Goal: Information Seeking & Learning: Learn about a topic

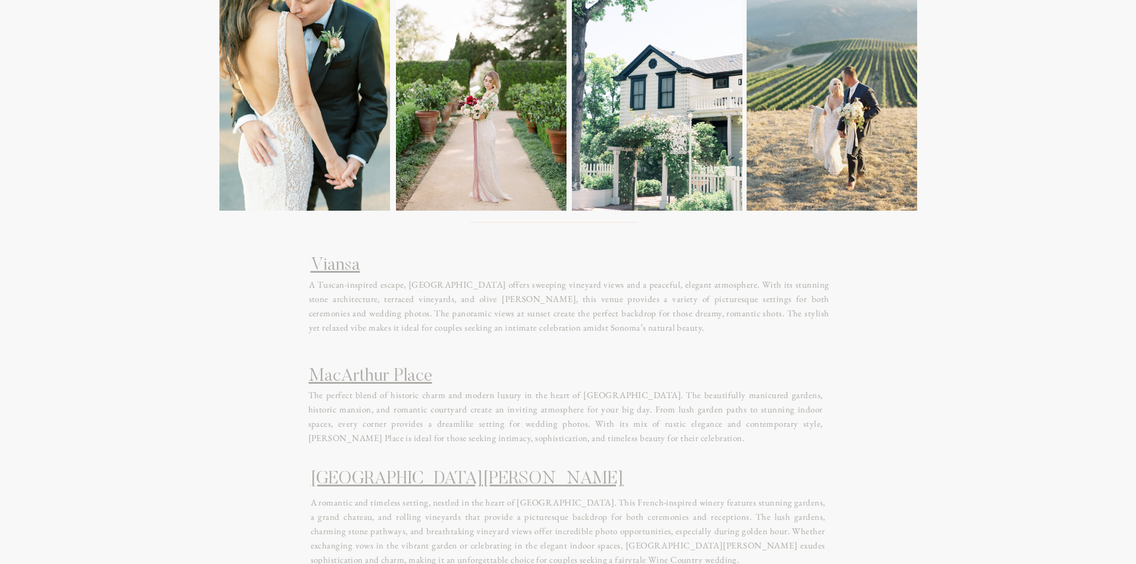
scroll to position [1789, 0]
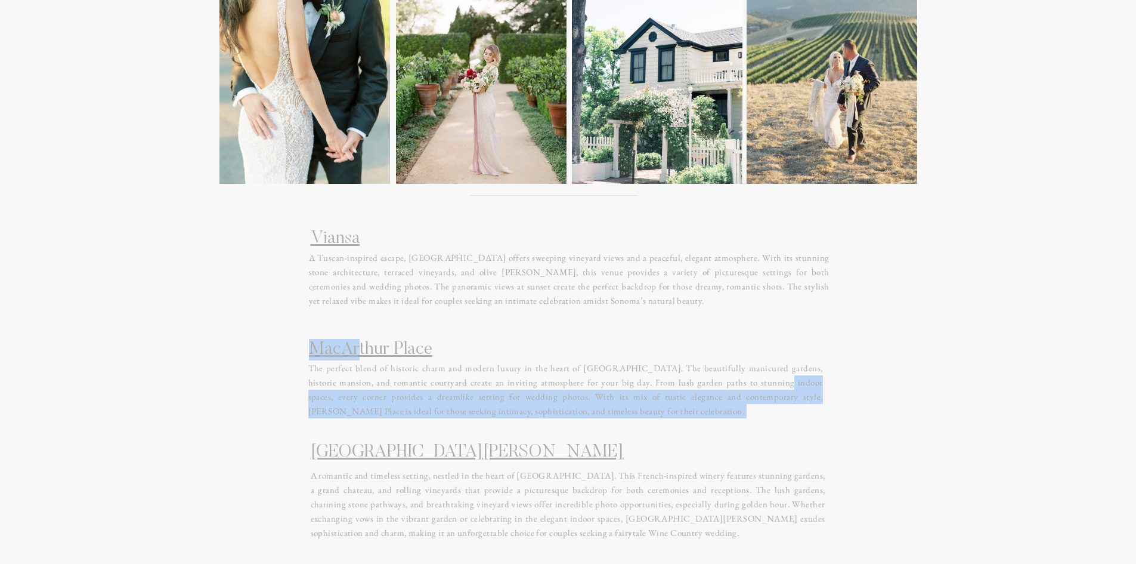
drag, startPoint x: 358, startPoint y: 371, endPoint x: 728, endPoint y: 385, distance: 370.6
click at [728, 385] on p "The perfect blend of historic charm and modern luxury in the heart of [GEOGRAPH…" at bounding box center [565, 393] width 515 height 64
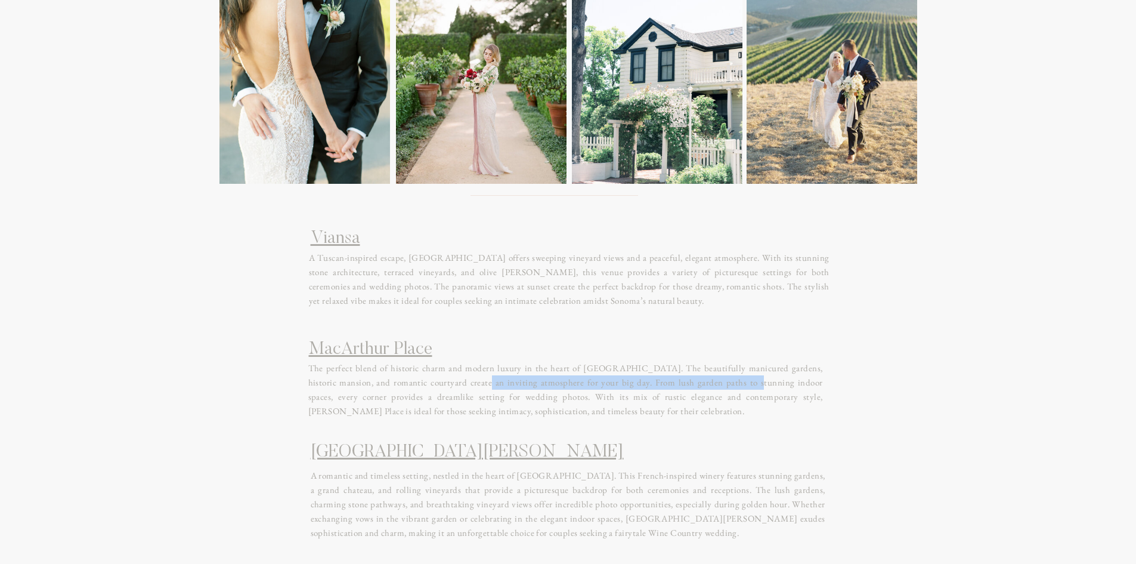
drag, startPoint x: 638, startPoint y: 372, endPoint x: 440, endPoint y: 383, distance: 198.9
click at [440, 383] on p "The perfect blend of historic charm and modern luxury in the heart of [GEOGRAPH…" at bounding box center [565, 393] width 515 height 64
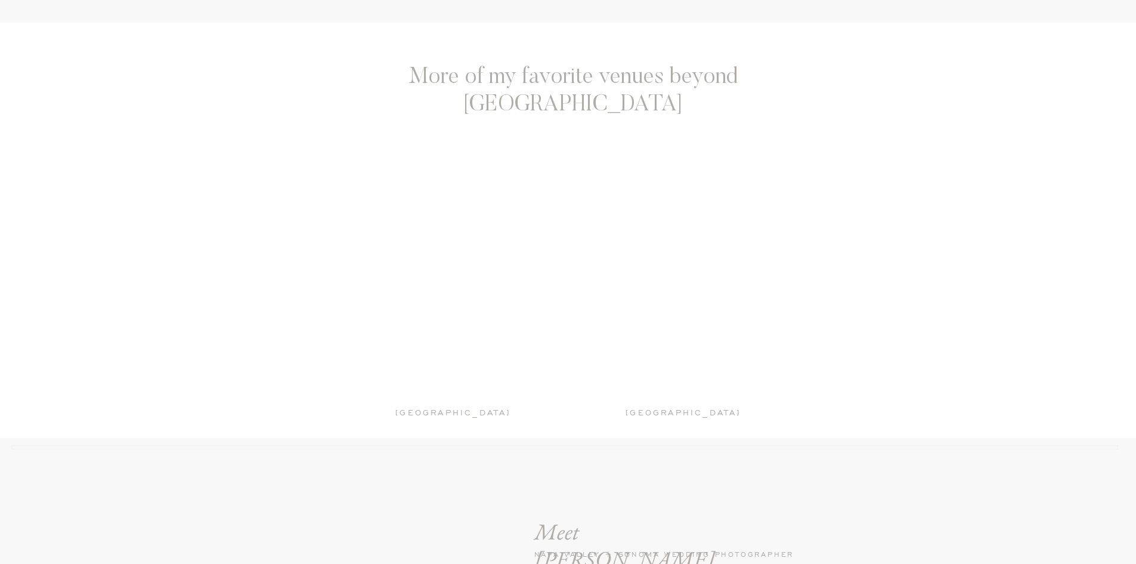
scroll to position [2922, 0]
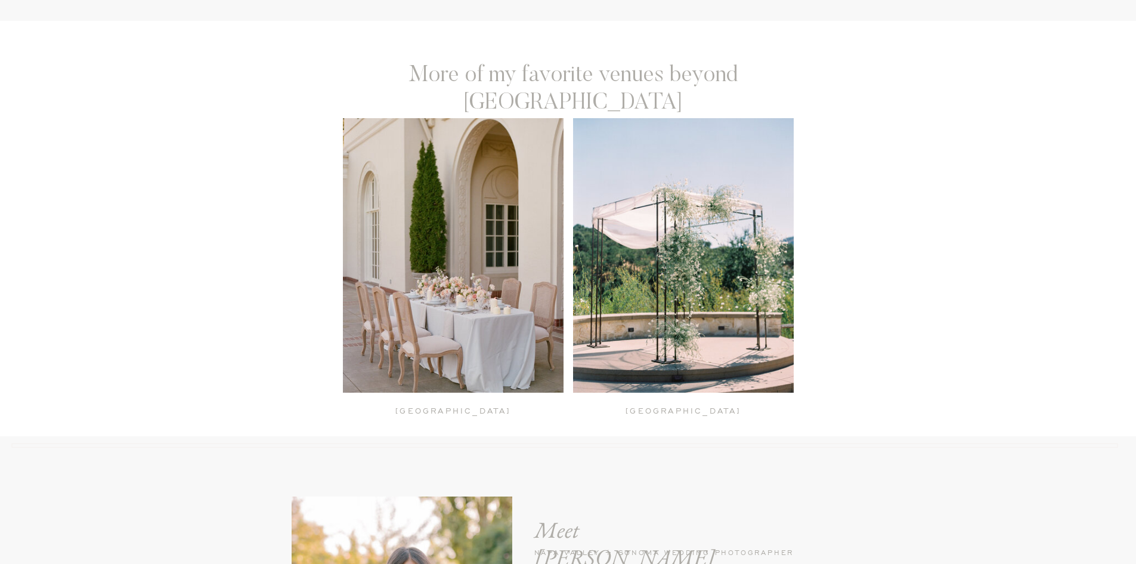
click at [490, 267] on div at bounding box center [453, 255] width 221 height 274
click at [758, 329] on div at bounding box center [683, 255] width 221 height 274
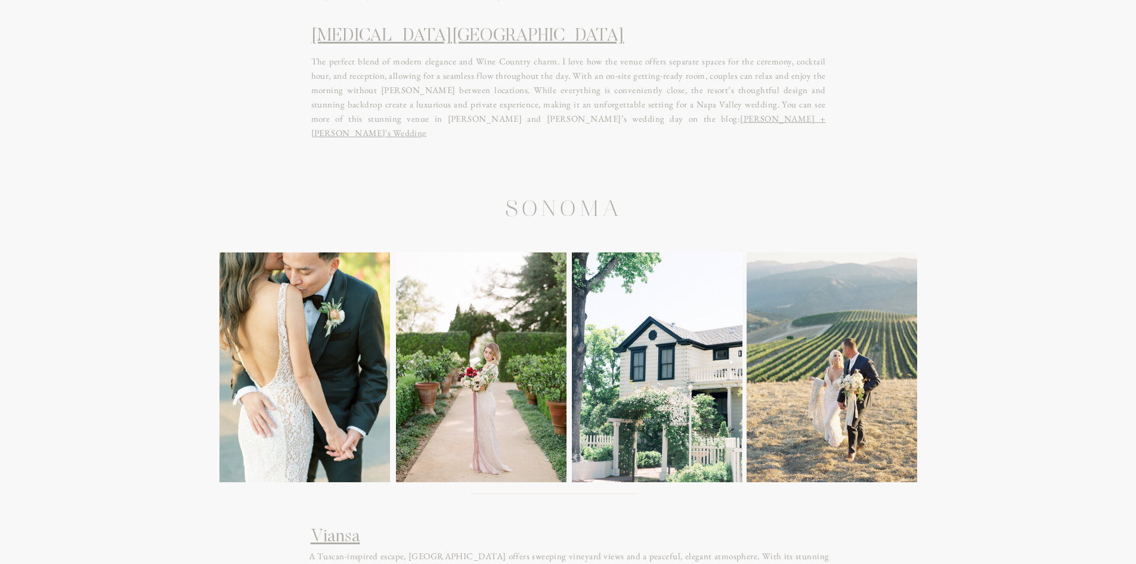
scroll to position [1968, 0]
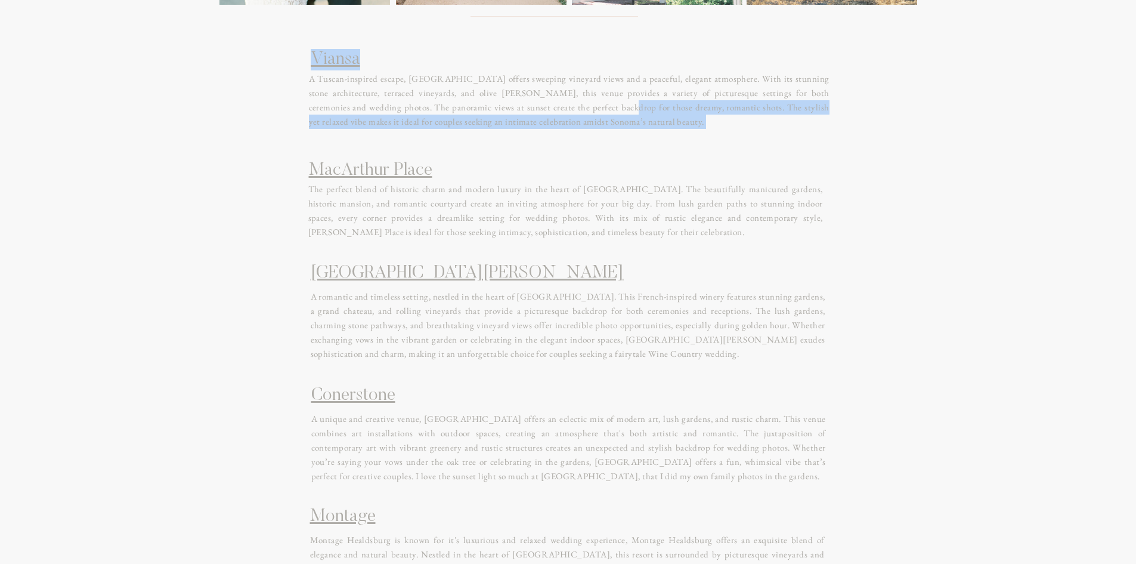
drag, startPoint x: 370, startPoint y: 82, endPoint x: 580, endPoint y: 121, distance: 213.5
click at [580, 134] on div "Sonoma Tre Posti is a hidden gem, offering a charming courtyard, stunning viney…" at bounding box center [569, 554] width 716 height 841
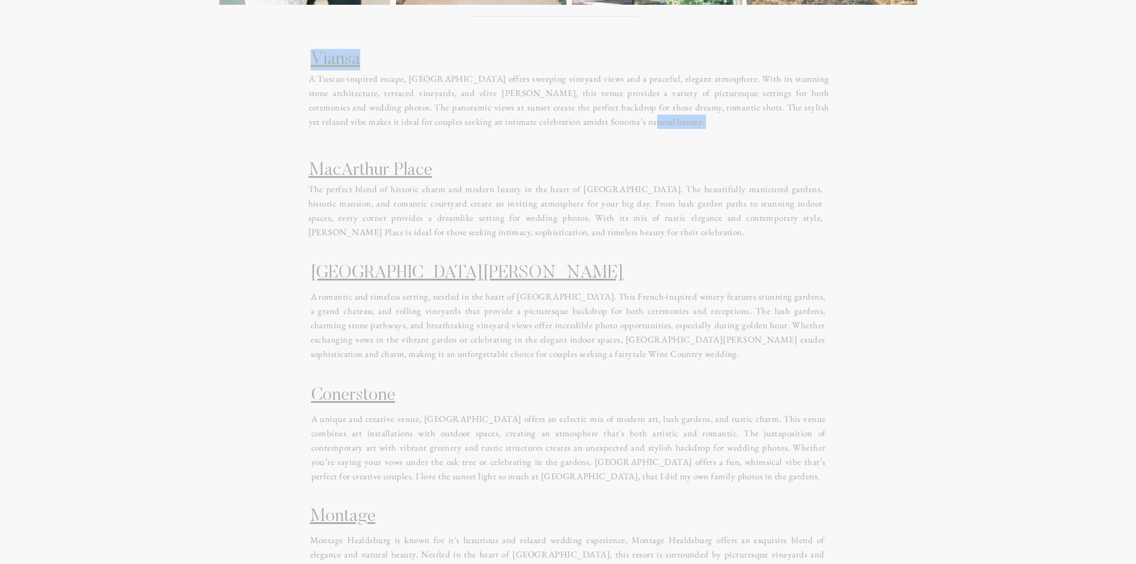
click at [581, 125] on p "A Tuscan-inspired escape, [GEOGRAPHIC_DATA] offers sweeping vineyard views and …" at bounding box center [569, 103] width 521 height 63
click at [335, 55] on link "Viansa" at bounding box center [335, 60] width 49 height 18
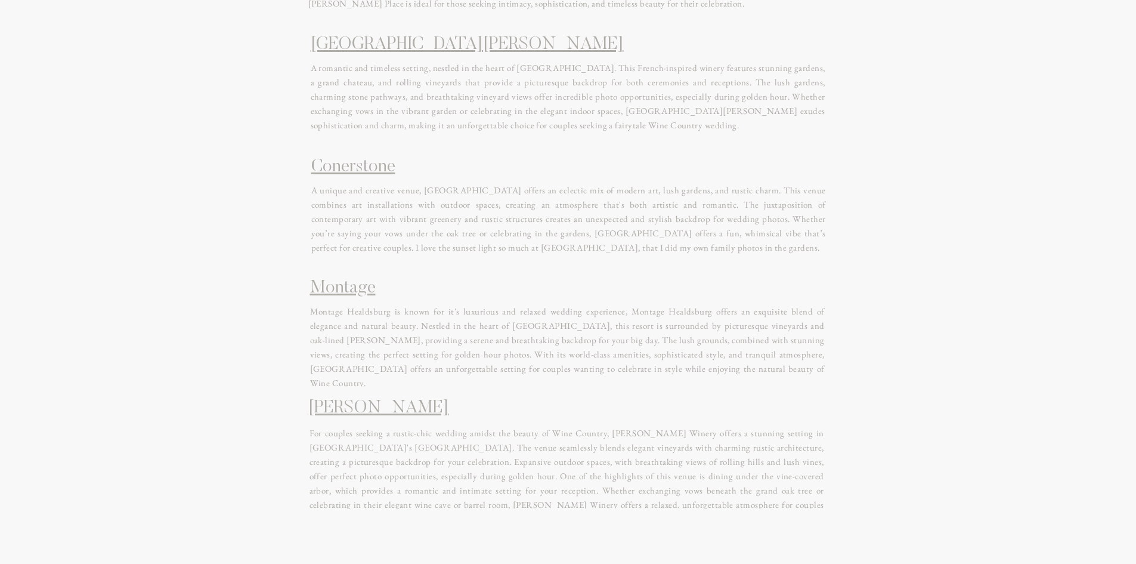
scroll to position [2206, 0]
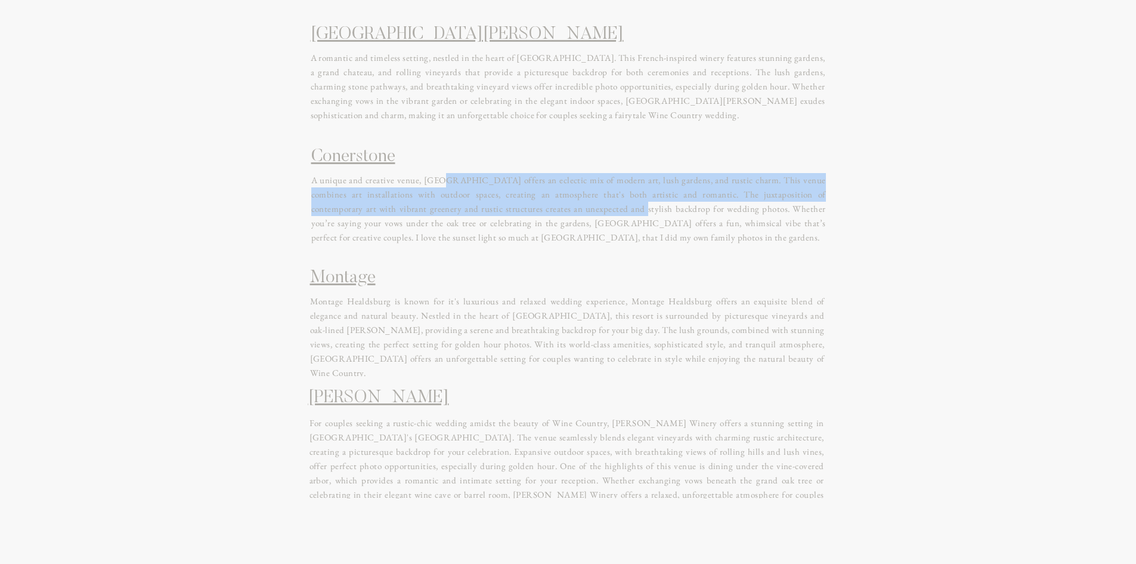
drag, startPoint x: 445, startPoint y: 185, endPoint x: 580, endPoint y: 204, distance: 135.5
click at [580, 204] on p "A unique and creative venue, [GEOGRAPHIC_DATA] offers an eclectic mix of modern…" at bounding box center [568, 214] width 515 height 82
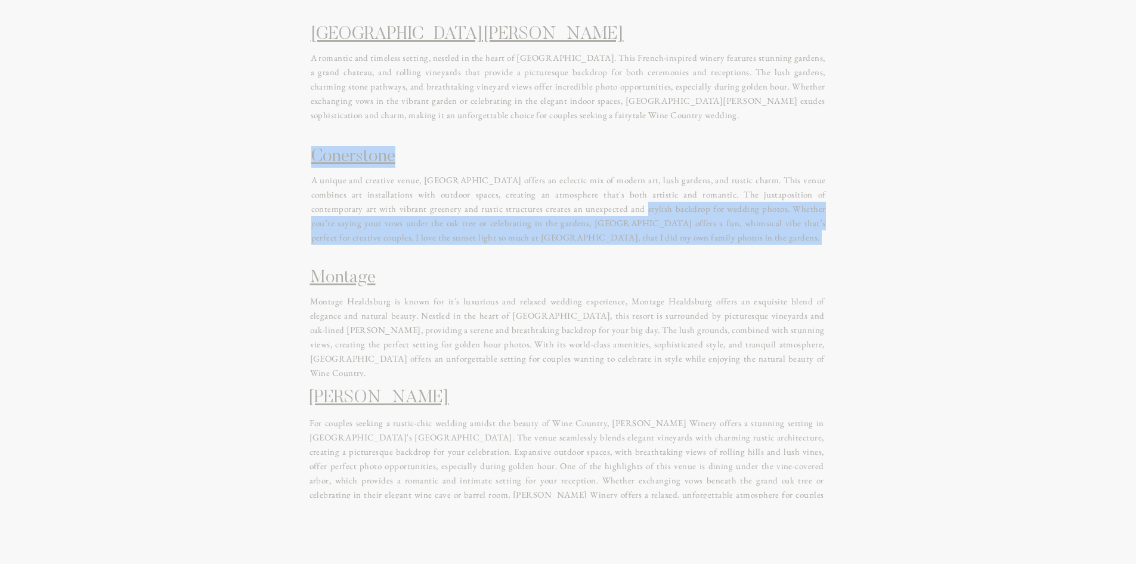
drag, startPoint x: 580, startPoint y: 211, endPoint x: 431, endPoint y: 169, distance: 154.7
click at [431, 169] on div "Sonoma Tre Posti is a hidden gem, offering a charming courtyard, stunning viney…" at bounding box center [569, 316] width 716 height 841
click at [431, 169] on h1 "Conerstone" at bounding box center [567, 163] width 512 height 35
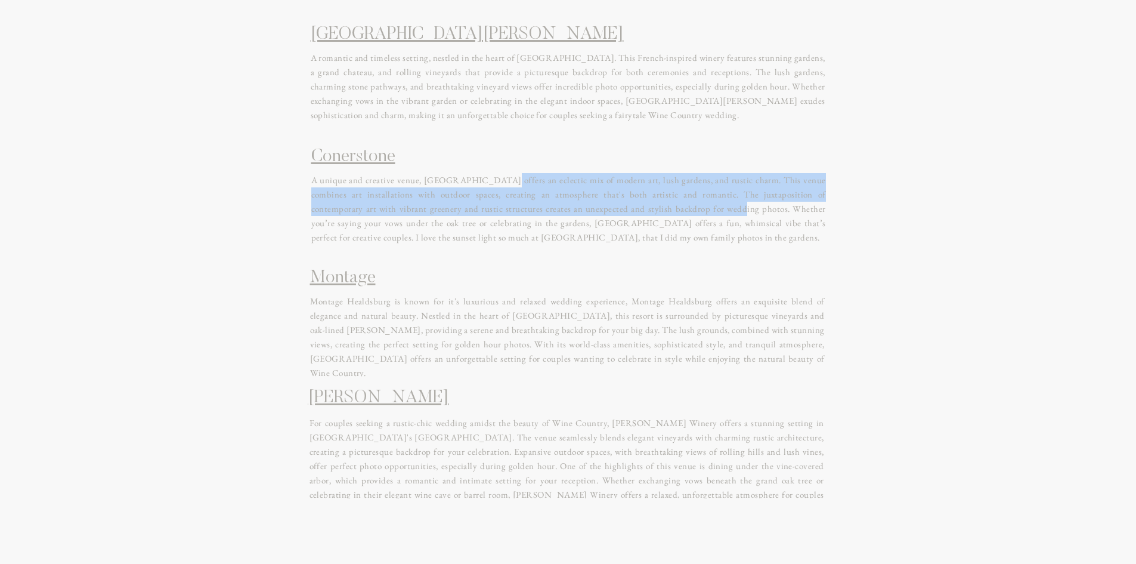
drag, startPoint x: 501, startPoint y: 183, endPoint x: 676, endPoint y: 215, distance: 177.7
click at [676, 215] on p "A unique and creative venue, [GEOGRAPHIC_DATA] offers an eclectic mix of modern…" at bounding box center [568, 214] width 515 height 82
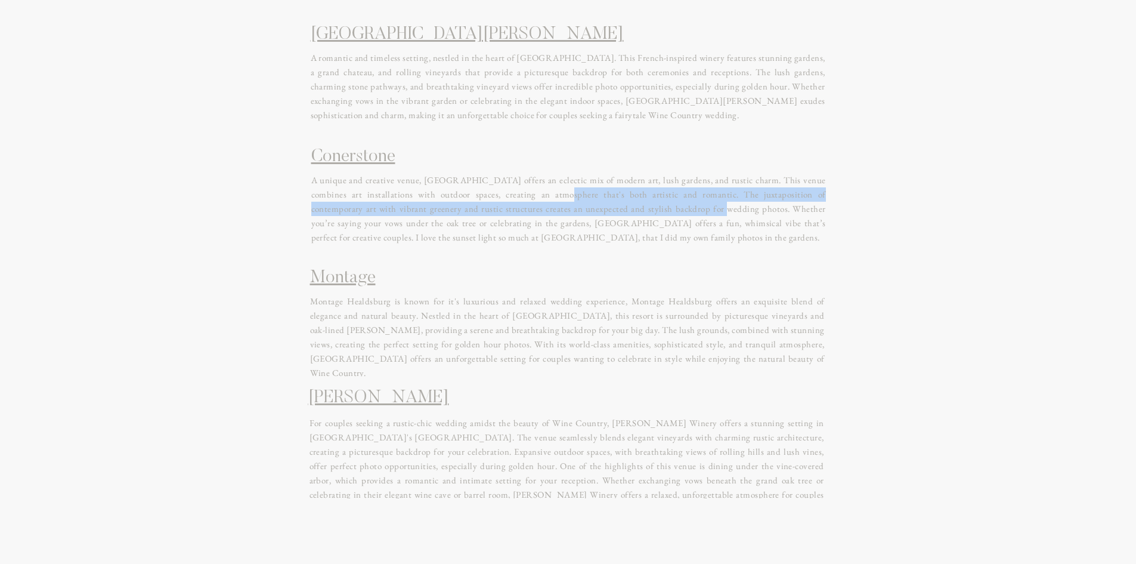
drag, startPoint x: 642, startPoint y: 215, endPoint x: 536, endPoint y: 194, distance: 108.8
click at [537, 195] on p "A unique and creative venue, [GEOGRAPHIC_DATA] offers an eclectic mix of modern…" at bounding box center [568, 214] width 515 height 82
click at [359, 276] on link "Montage" at bounding box center [343, 278] width 66 height 18
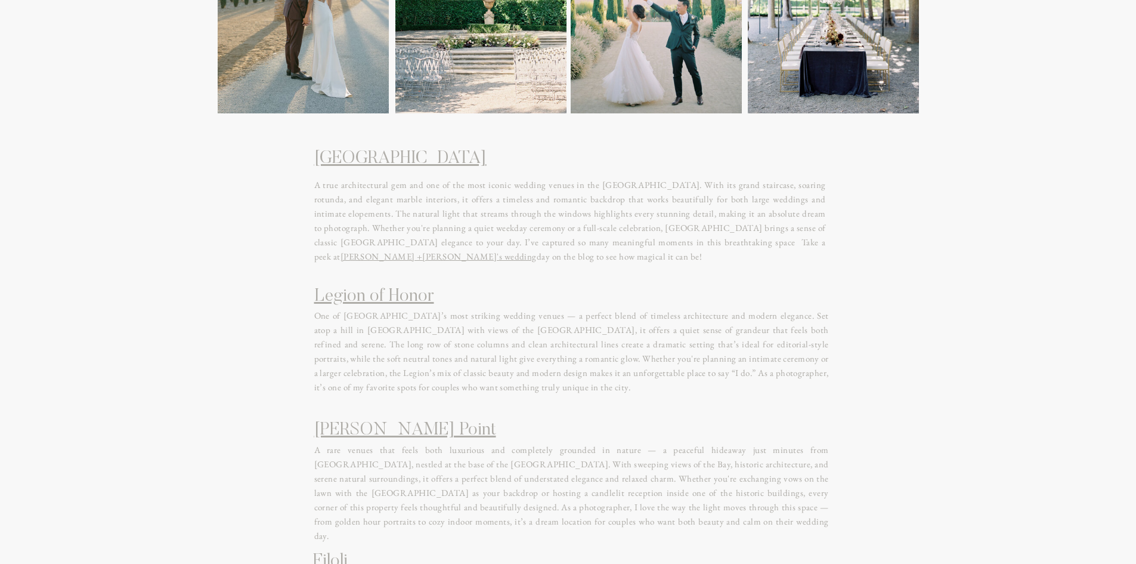
scroll to position [417, 0]
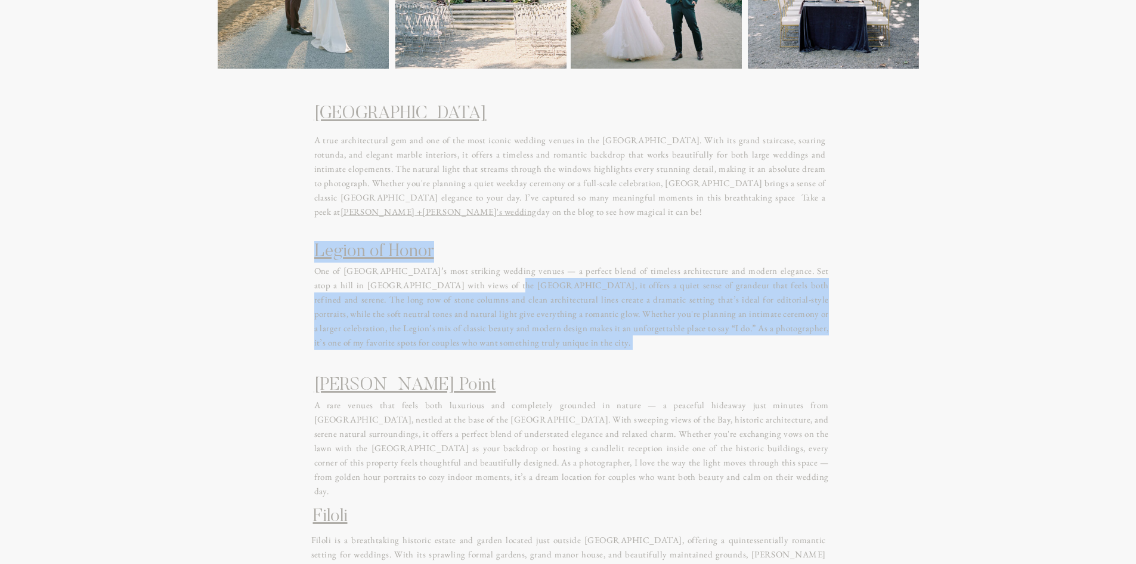
drag, startPoint x: 456, startPoint y: 270, endPoint x: 460, endPoint y: 283, distance: 14.2
click at [460, 283] on div "A true architectural gem and one of the most iconic wedding venues in the Bay A…" at bounding box center [569, 402] width 716 height 1085
click at [460, 283] on p "One of San Francisco’s most striking wedding venues — a perfect blend of timele…" at bounding box center [571, 310] width 515 height 93
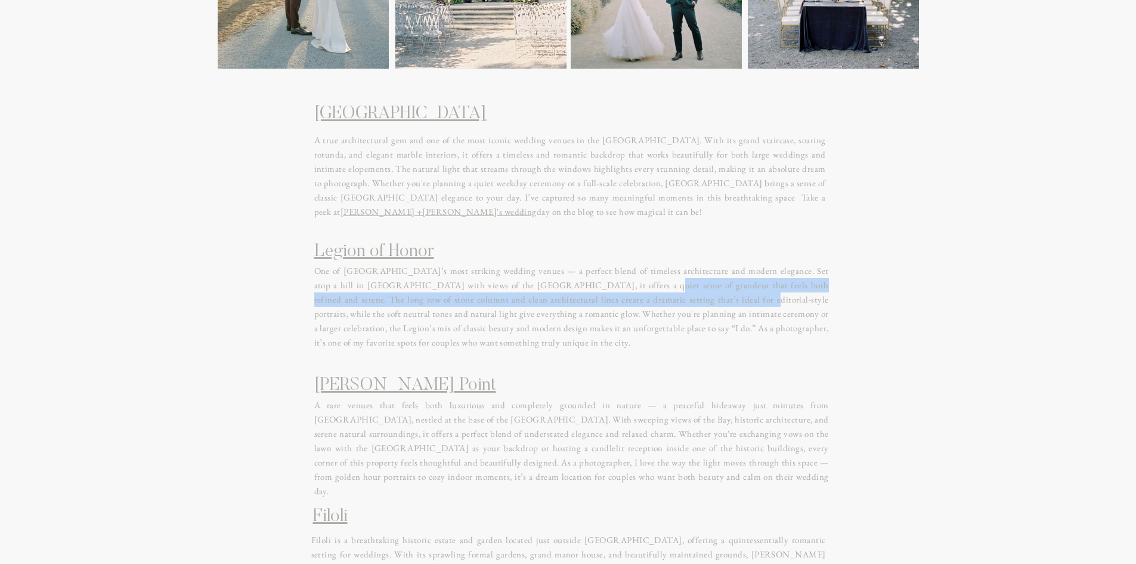
drag, startPoint x: 581, startPoint y: 285, endPoint x: 654, endPoint y: 302, distance: 74.6
click at [654, 302] on p "One of San Francisco’s most striking wedding venues — a perfect blend of timele…" at bounding box center [571, 310] width 515 height 93
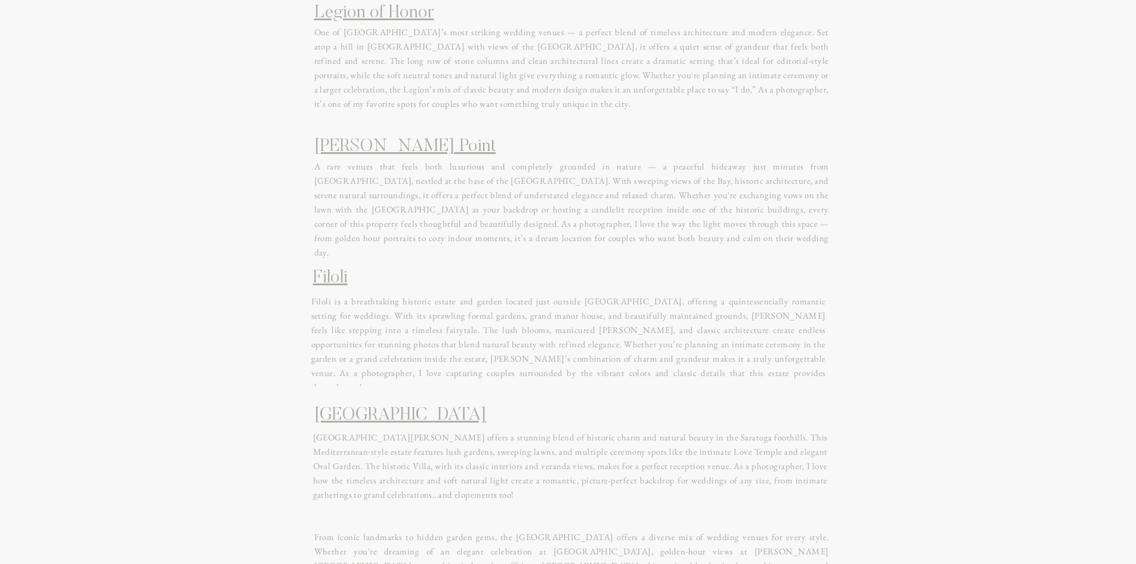
scroll to position [716, 0]
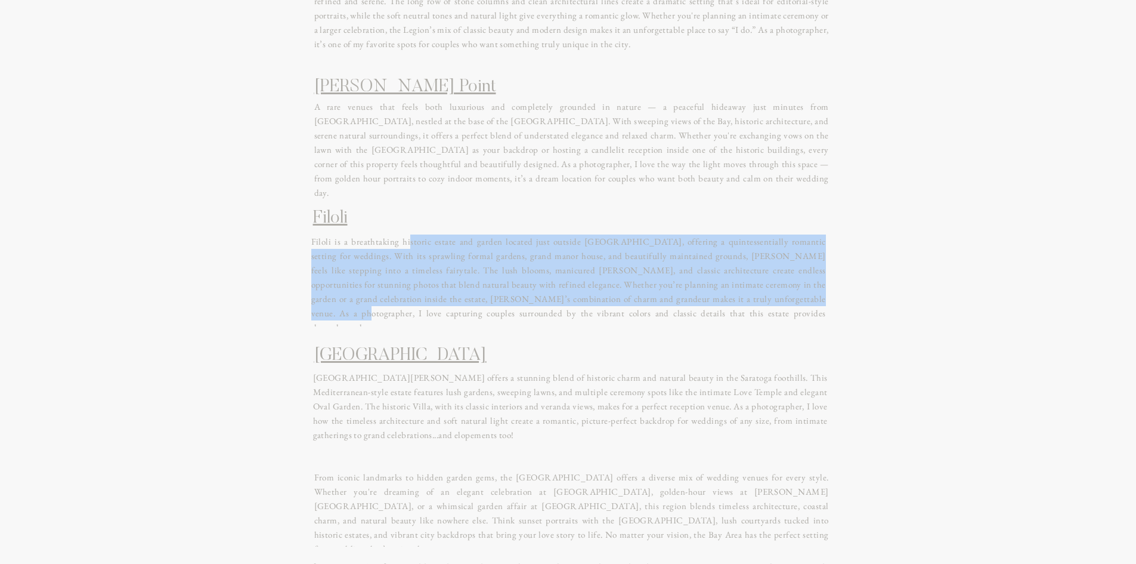
drag, startPoint x: 403, startPoint y: 247, endPoint x: 659, endPoint y: 302, distance: 261.6
click at [659, 302] on p "Filoli is a breathtaking historic estate and garden located just outside San Fr…" at bounding box center [568, 280] width 515 height 92
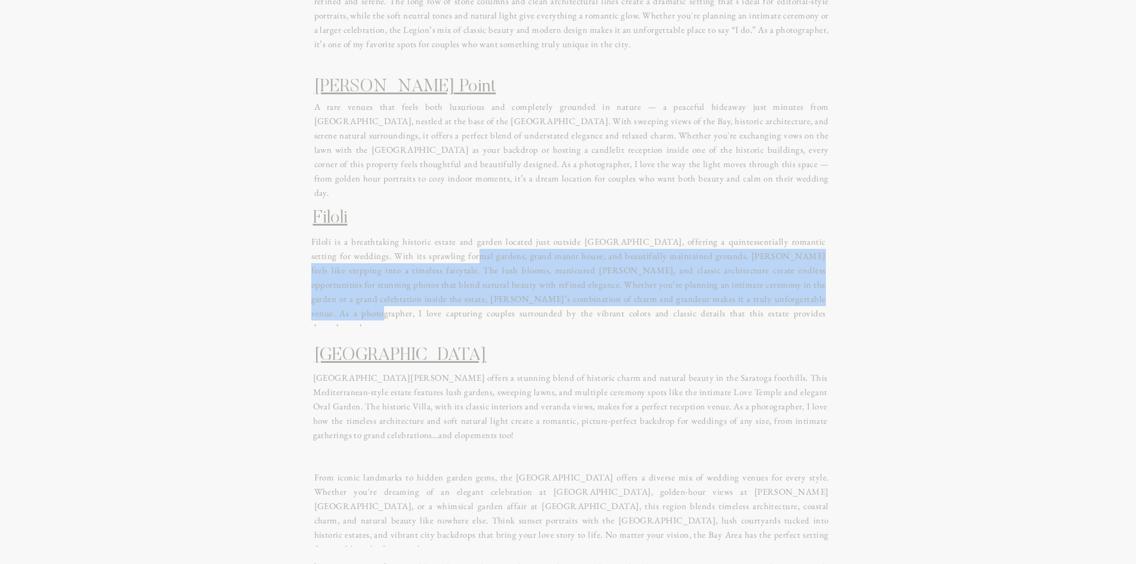
drag, startPoint x: 659, startPoint y: 302, endPoint x: 410, endPoint y: 250, distance: 253.9
click at [410, 250] on p "Filoli is a breathtaking historic estate and garden located just outside San Fr…" at bounding box center [568, 280] width 515 height 92
drag, startPoint x: 410, startPoint y: 250, endPoint x: 633, endPoint y: 296, distance: 227.0
click at [633, 296] on p "Filoli is a breathtaking historic estate and garden located just outside San Fr…" at bounding box center [568, 280] width 515 height 92
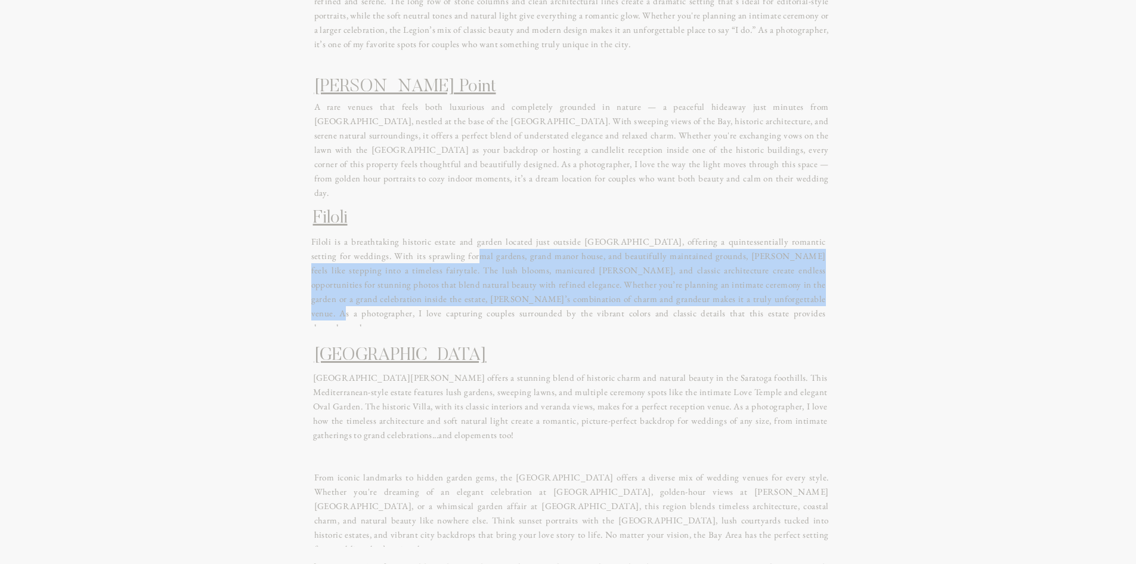
click at [633, 296] on p "Filoli is a breathtaking historic estate and garden located just outside San Fr…" at bounding box center [568, 280] width 515 height 92
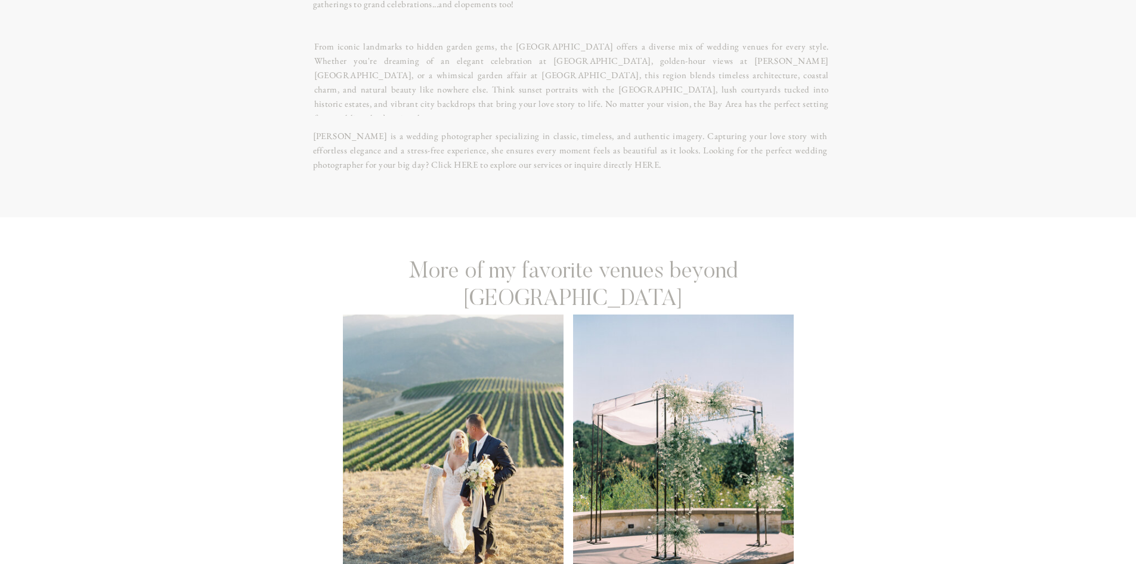
scroll to position [895, 0]
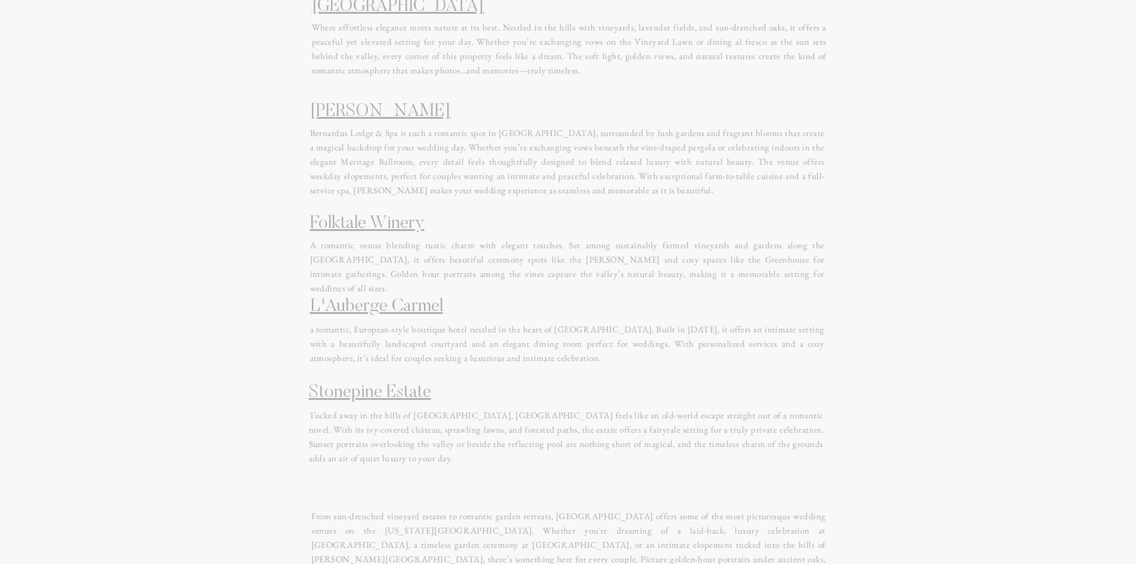
scroll to position [775, 0]
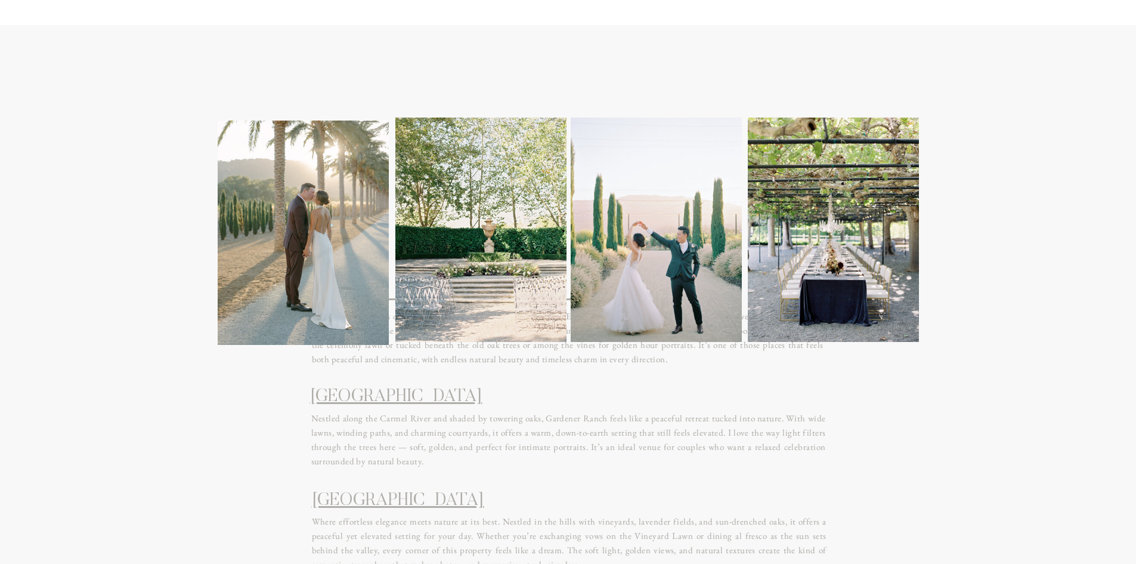
scroll to position [239, 0]
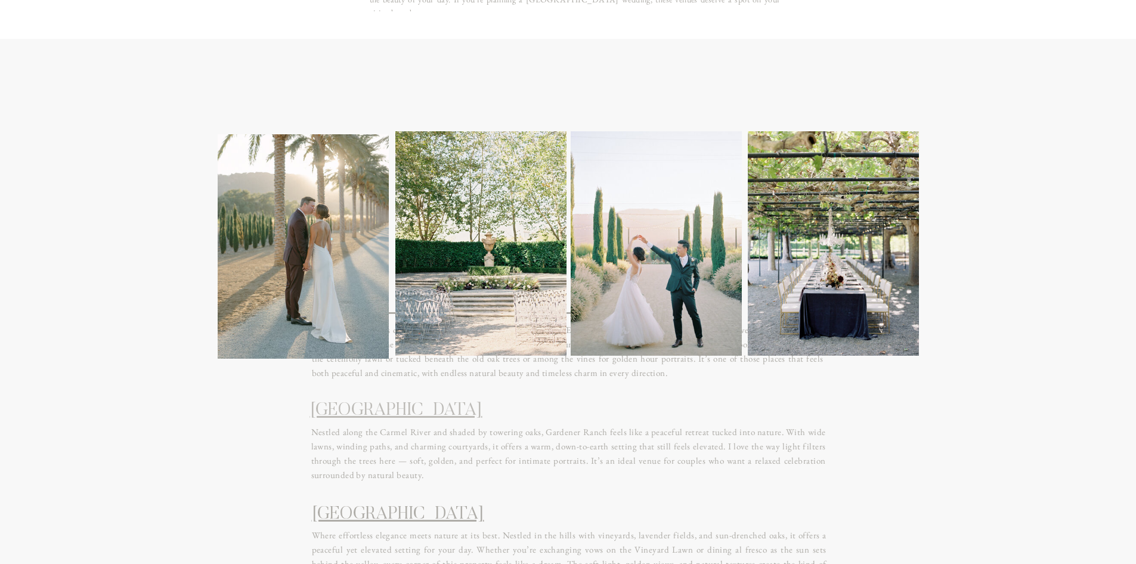
click at [327, 414] on link "Gardener Ranch" at bounding box center [396, 410] width 172 height 18
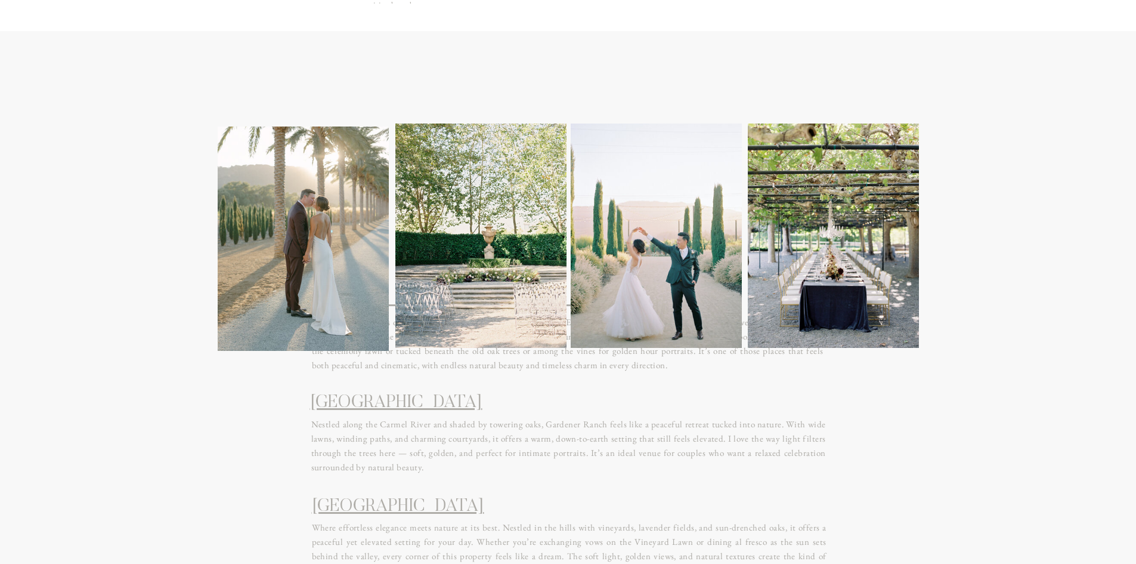
scroll to position [537, 0]
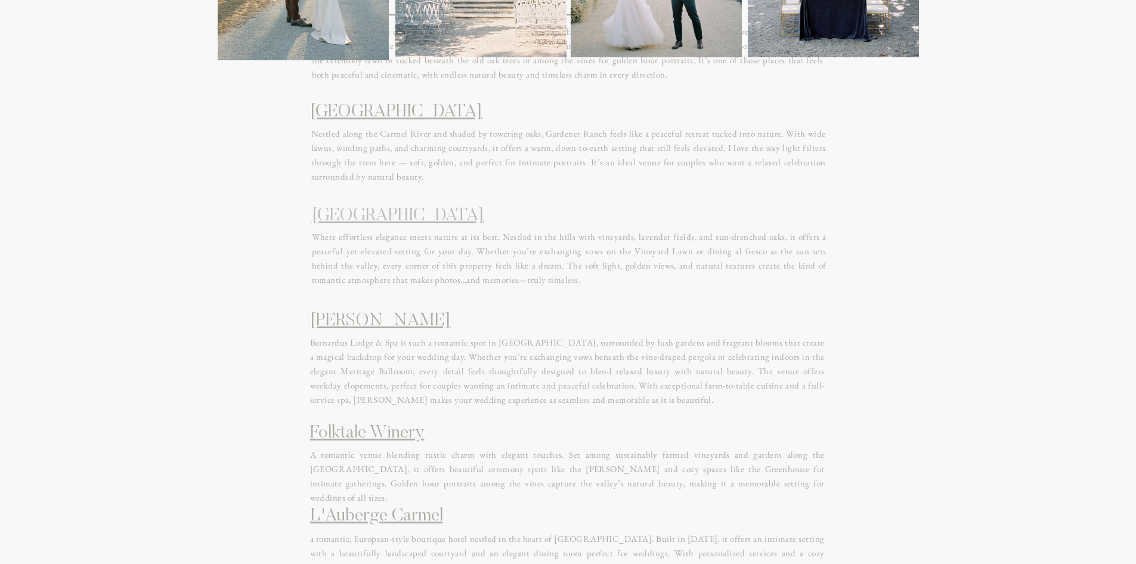
click at [415, 209] on link "Carmel Valley Ranch" at bounding box center [398, 216] width 172 height 18
